Goal: Navigation & Orientation: Find specific page/section

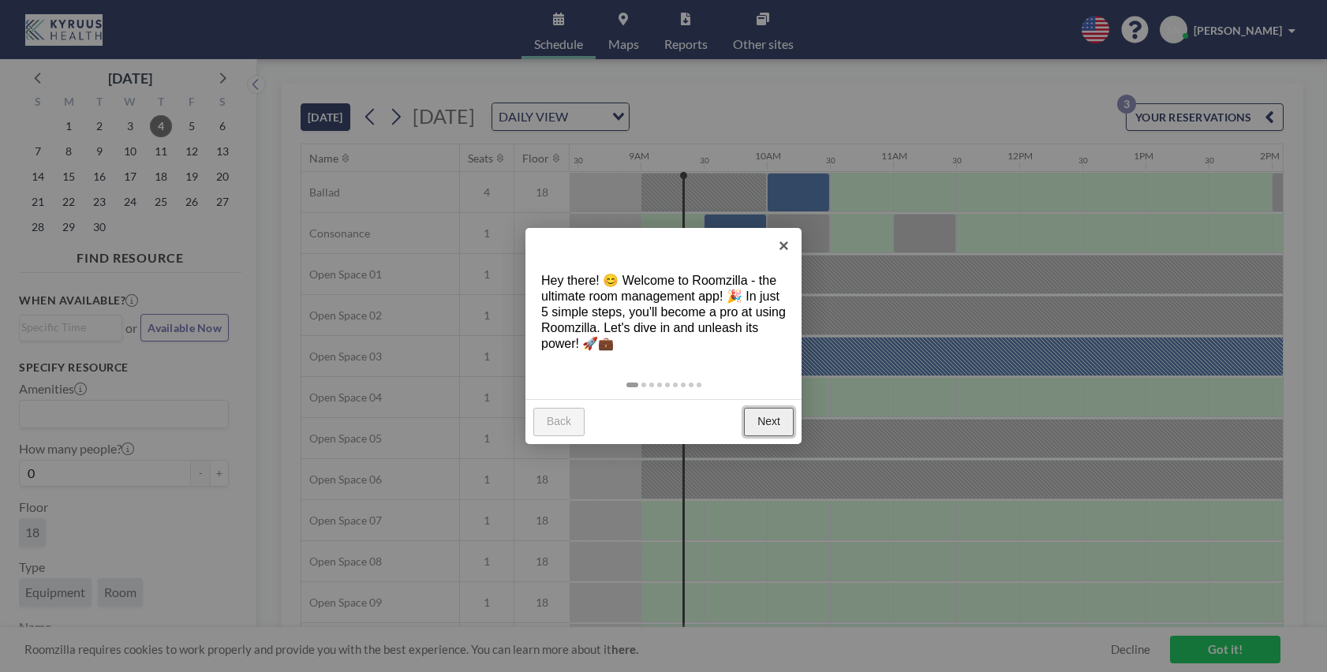
scroll to position [0, 1073]
click at [780, 249] on link "×" at bounding box center [783, 245] width 35 height 35
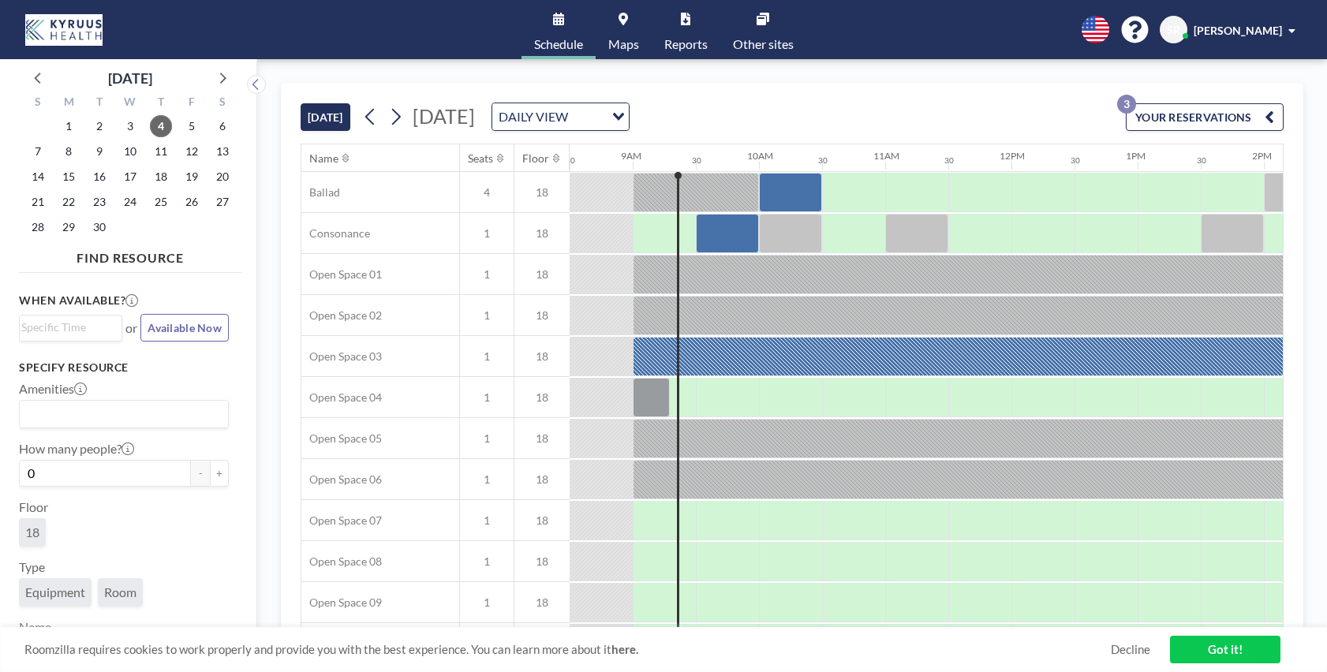
click at [1216, 114] on button "YOUR RESERVATIONS 3" at bounding box center [1205, 117] width 158 height 28
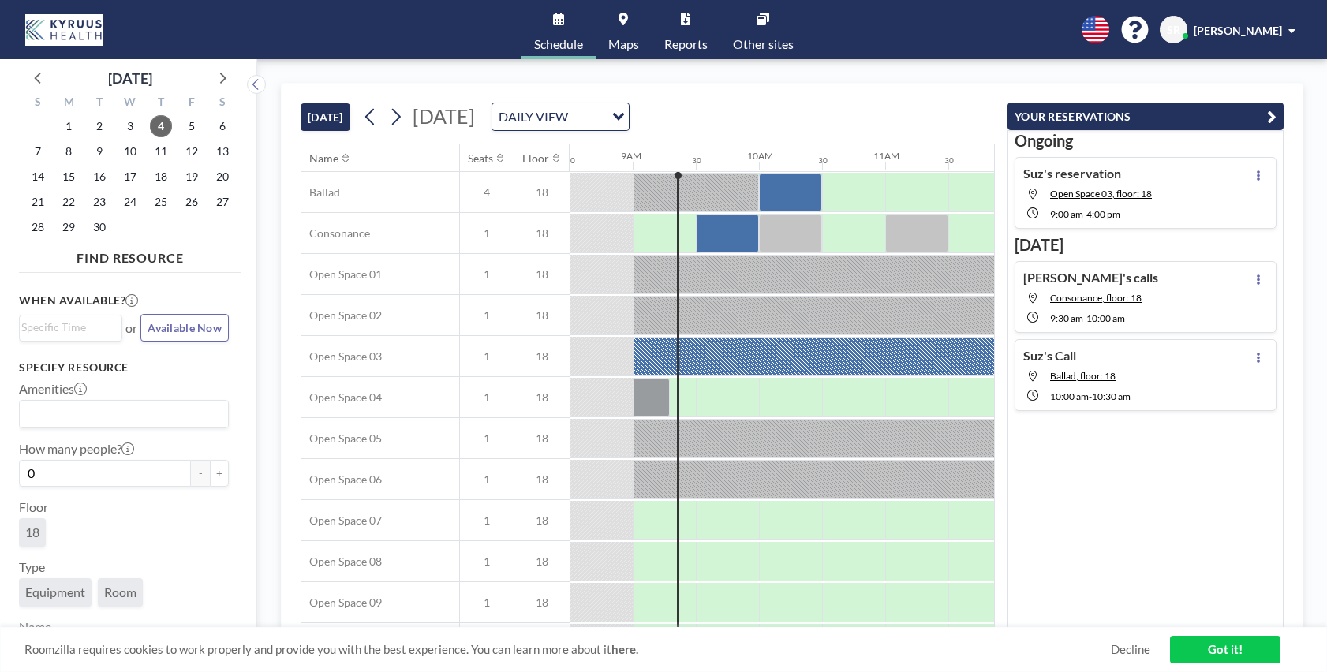
click at [1235, 110] on button "YOUR RESERVATIONS" at bounding box center [1145, 117] width 276 height 28
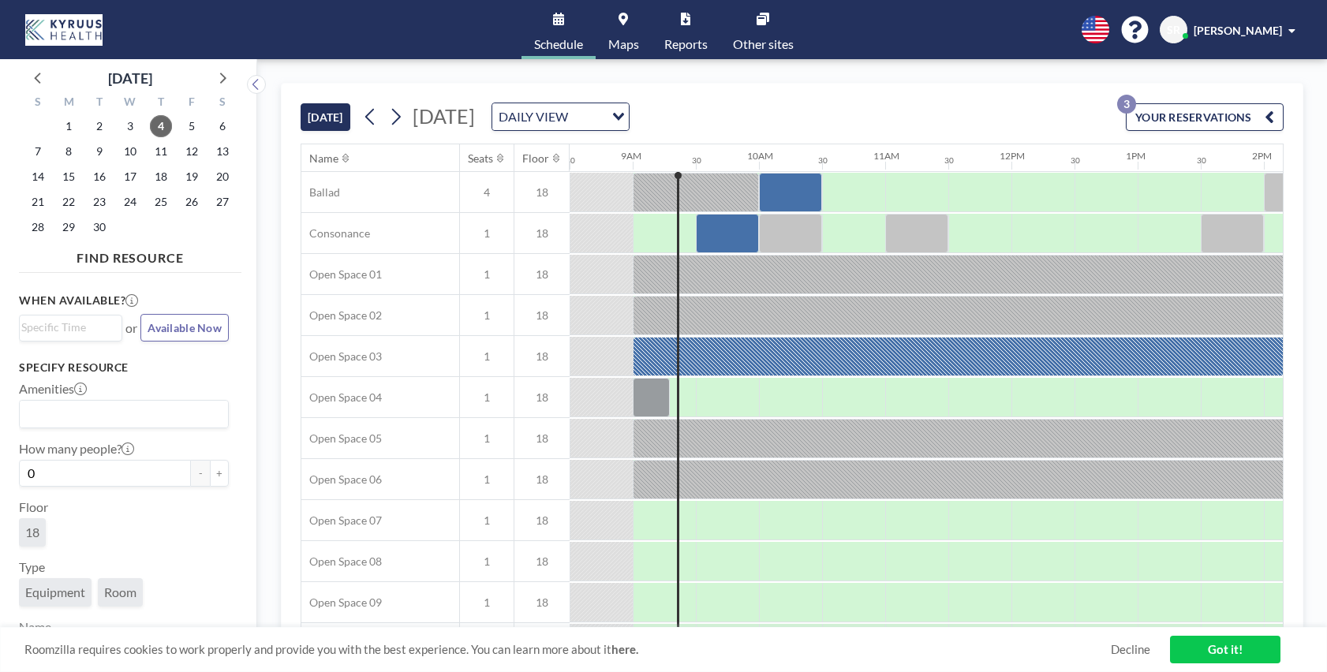
click at [622, 40] on span "Maps" at bounding box center [623, 44] width 31 height 13
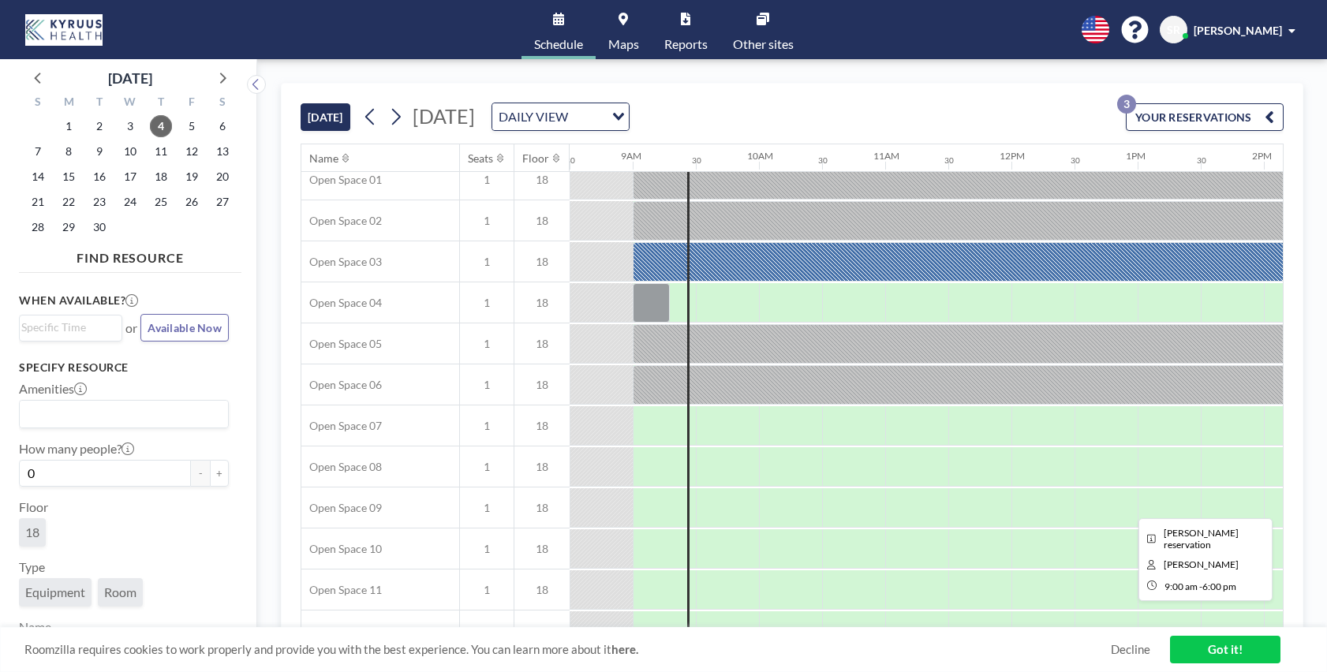
scroll to position [0, 1073]
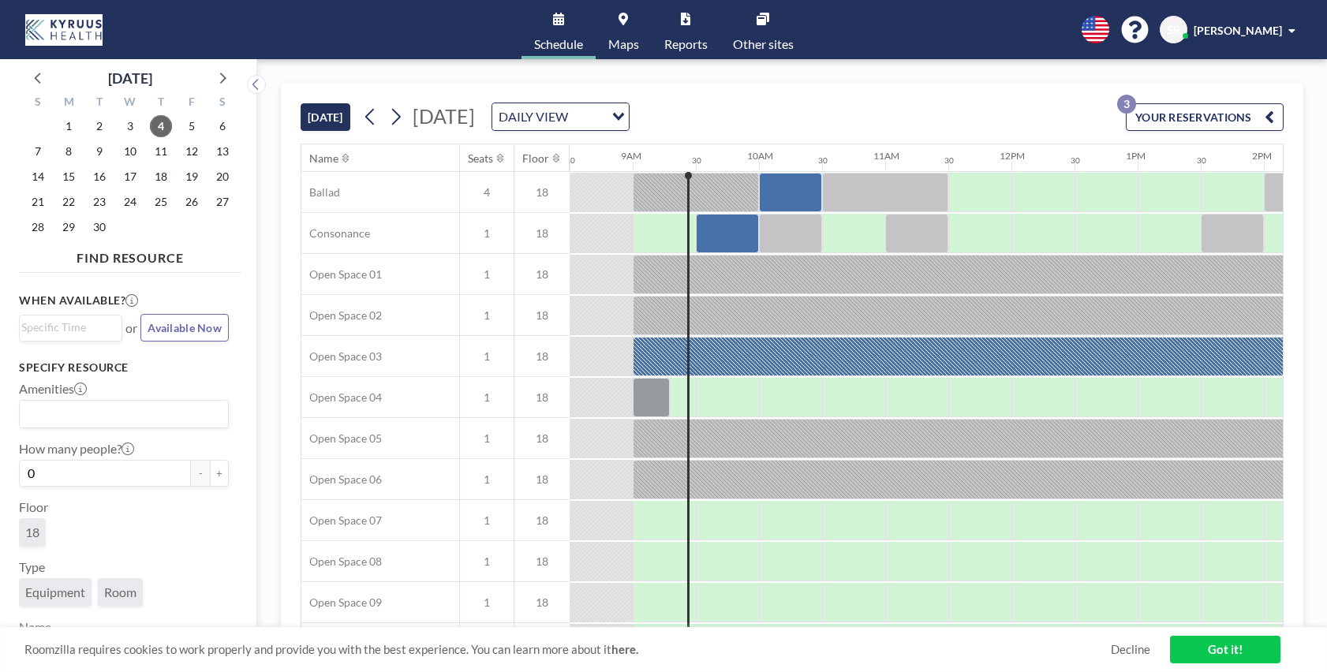
click at [622, 38] on span "Maps" at bounding box center [623, 44] width 31 height 13
